Goal: Task Accomplishment & Management: Manage account settings

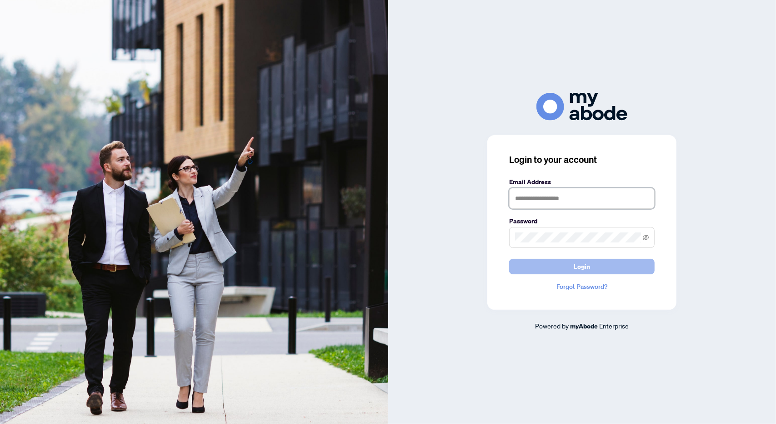
type input "**********"
click at [565, 267] on button "Login" at bounding box center [582, 266] width 146 height 15
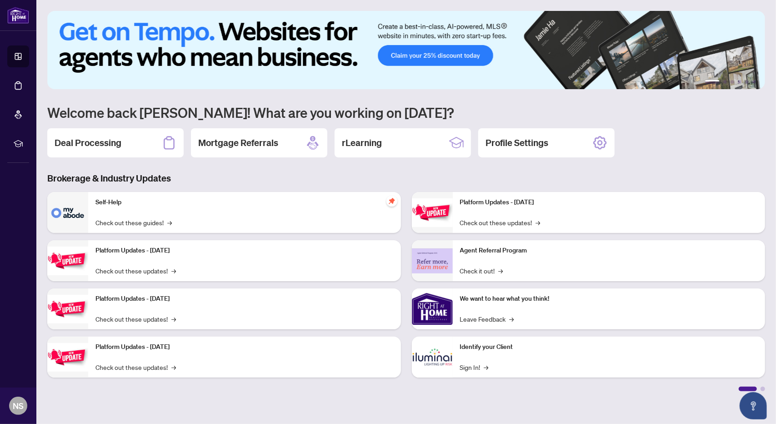
click at [85, 139] on h2 "Deal Processing" at bounding box center [88, 142] width 67 height 13
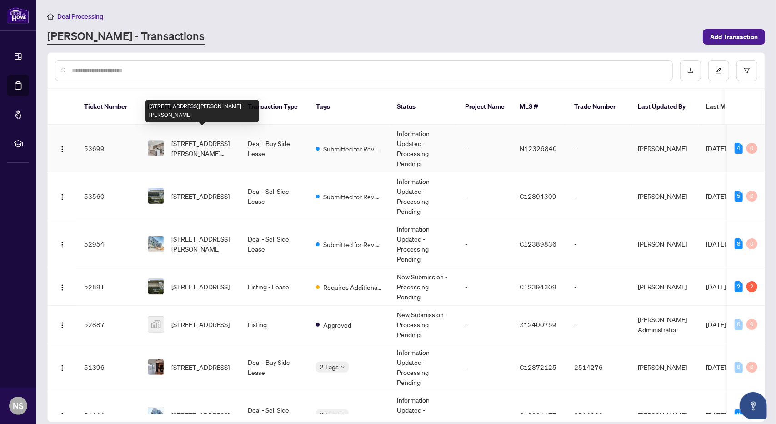
click at [210, 140] on span "[STREET_ADDRESS][PERSON_NAME][PERSON_NAME]" at bounding box center [202, 148] width 62 height 20
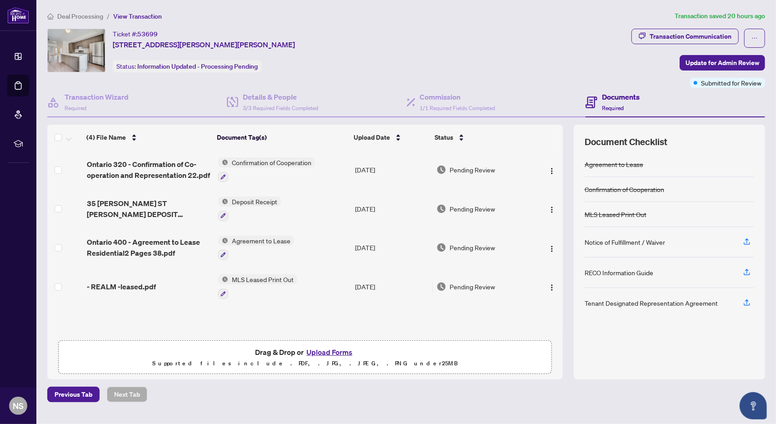
click at [316, 352] on button "Upload Forms" at bounding box center [329, 352] width 51 height 12
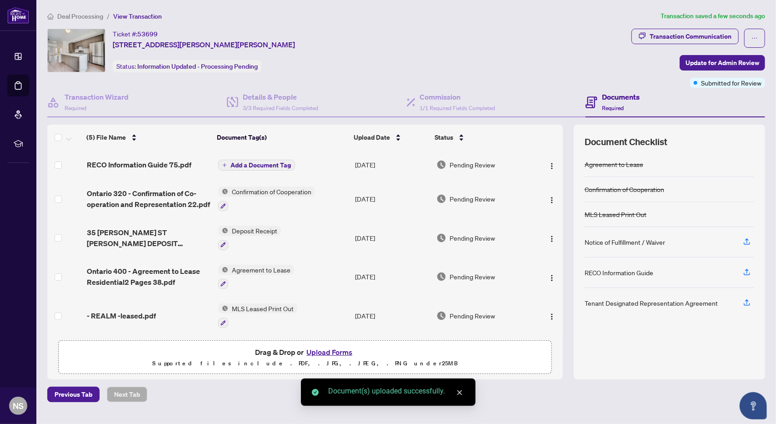
click at [233, 166] on span "Add a Document Tag" at bounding box center [261, 165] width 60 height 6
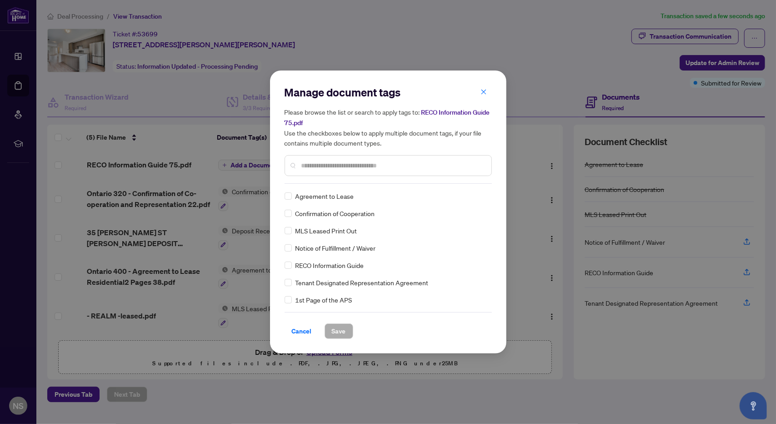
click at [316, 164] on input "text" at bounding box center [393, 166] width 183 height 10
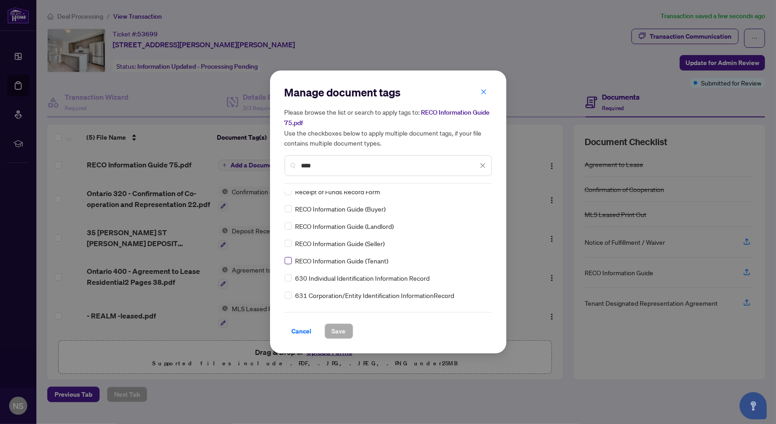
type input "****"
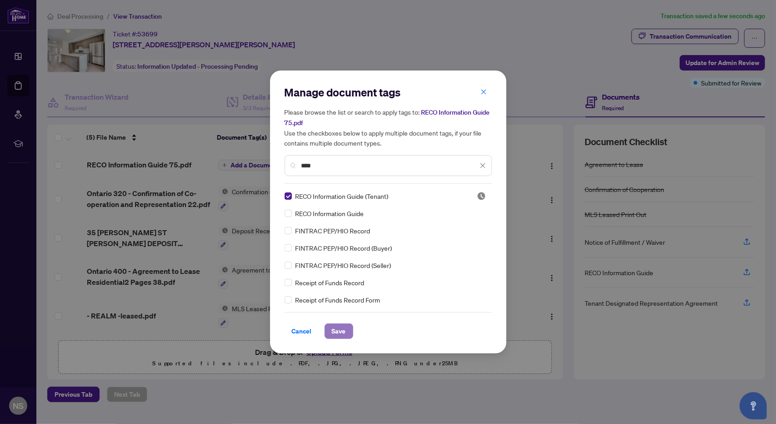
click at [343, 331] on span "Save" at bounding box center [339, 331] width 14 height 15
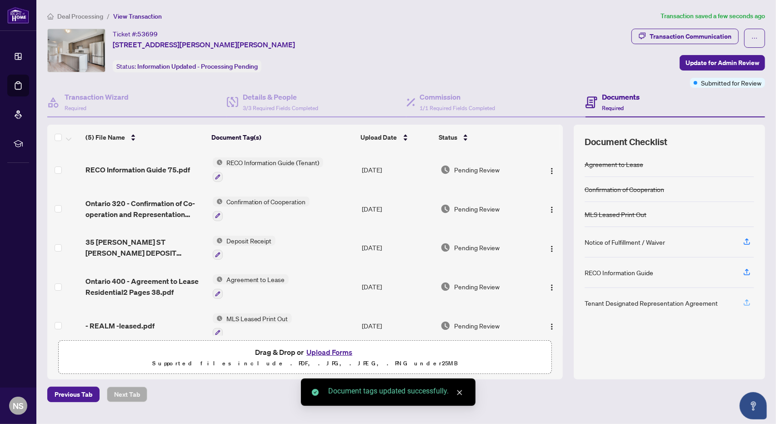
click at [748, 302] on icon "button" at bounding box center [747, 302] width 8 height 8
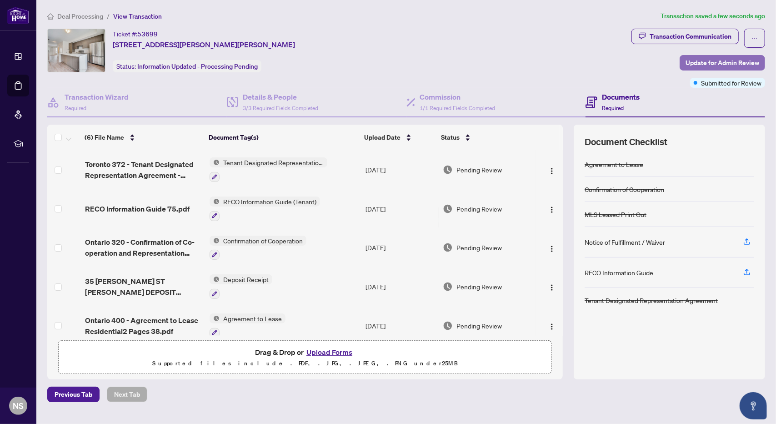
click at [710, 55] on span "Update for Admin Review" at bounding box center [723, 62] width 74 height 15
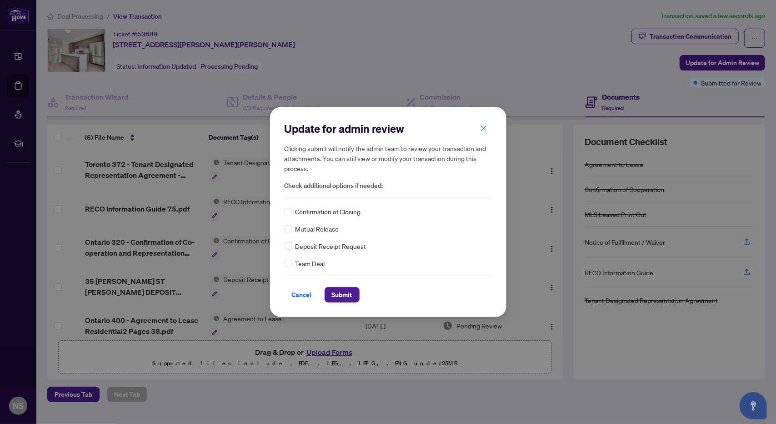
click at [340, 305] on div "Update for admin review Clicking submit will notify the admin team to review yo…" at bounding box center [388, 212] width 236 height 210
click at [342, 299] on span "Submit" at bounding box center [342, 294] width 20 height 15
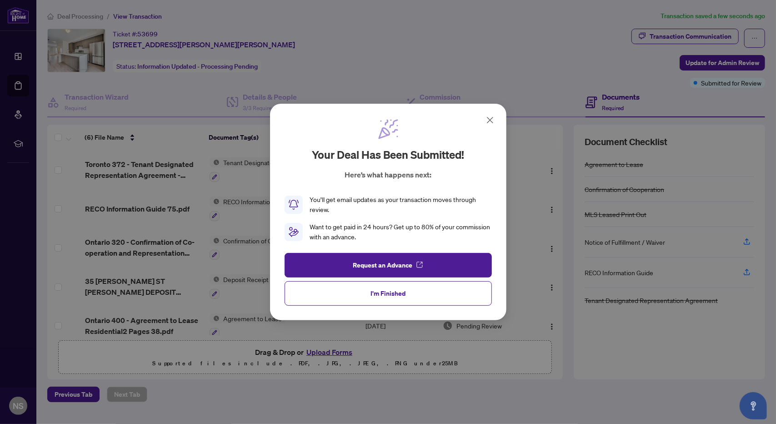
click at [495, 118] on icon at bounding box center [490, 120] width 11 height 11
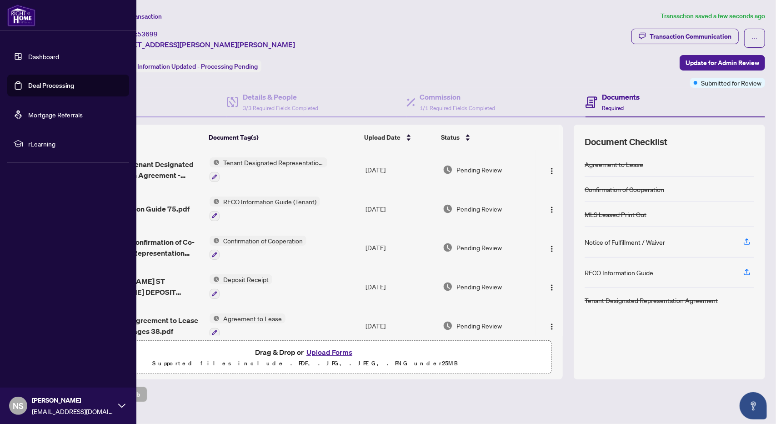
click at [29, 57] on link "Dashboard" at bounding box center [43, 56] width 31 height 8
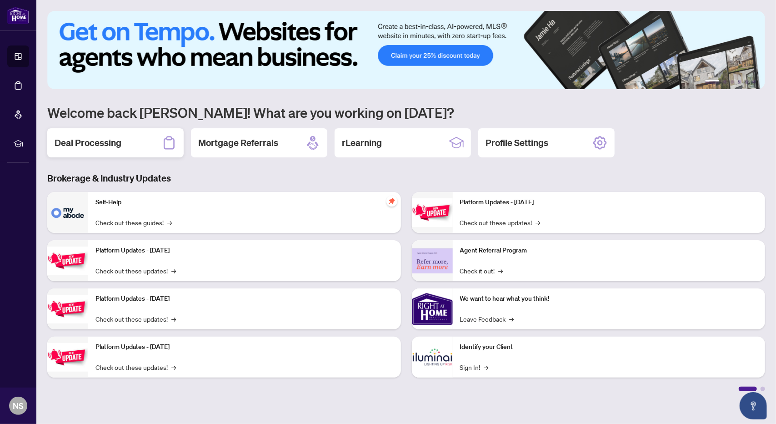
click at [114, 143] on h2 "Deal Processing" at bounding box center [88, 142] width 67 height 13
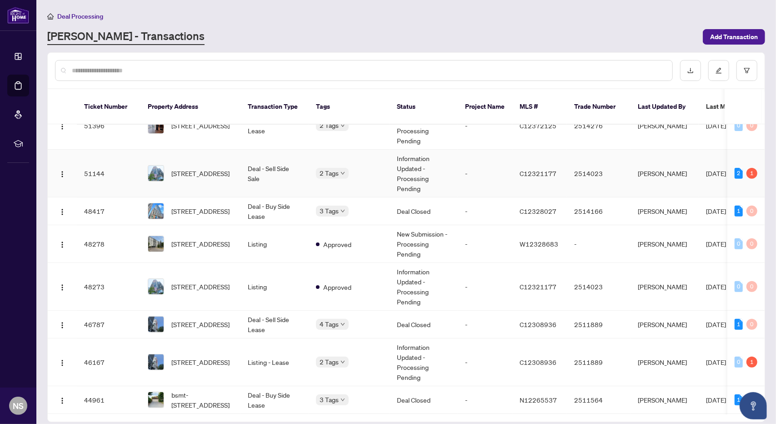
scroll to position [227, 0]
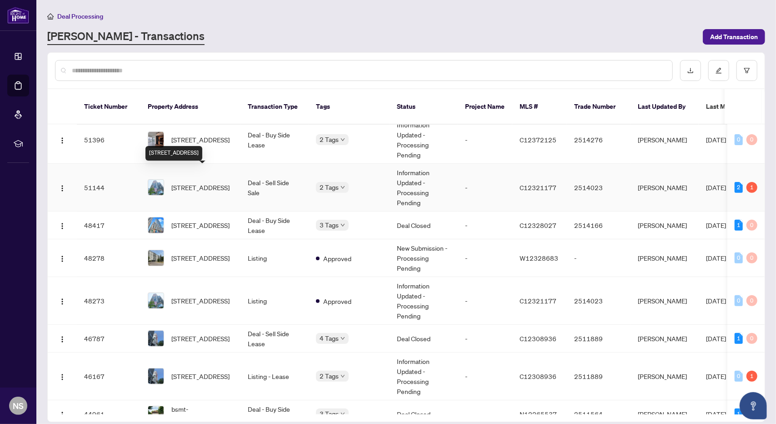
click at [194, 182] on span "[STREET_ADDRESS]" at bounding box center [200, 187] width 58 height 10
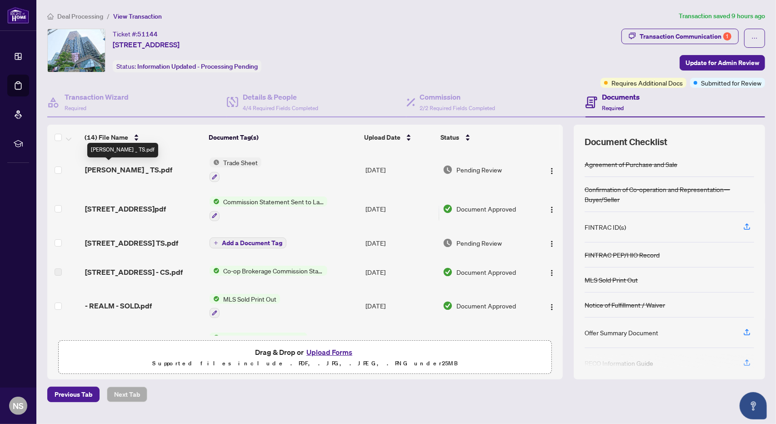
click at [124, 169] on span "[PERSON_NAME] _ TS.pdf" at bounding box center [128, 169] width 87 height 11
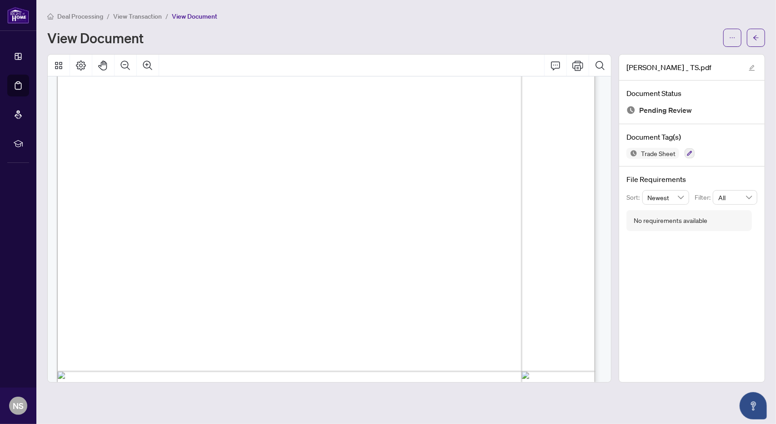
scroll to position [182, 0]
